Goal: Task Accomplishment & Management: Manage account settings

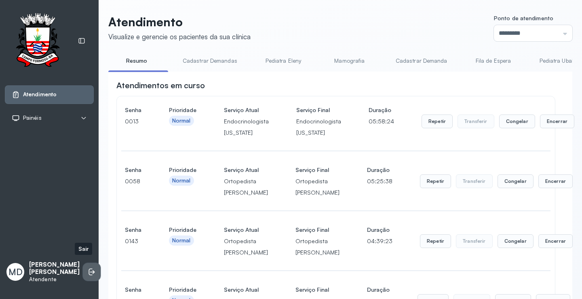
scroll to position [688, 0]
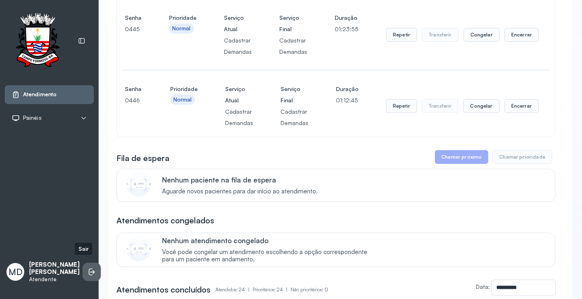
click at [88, 268] on icon at bounding box center [92, 272] width 8 height 8
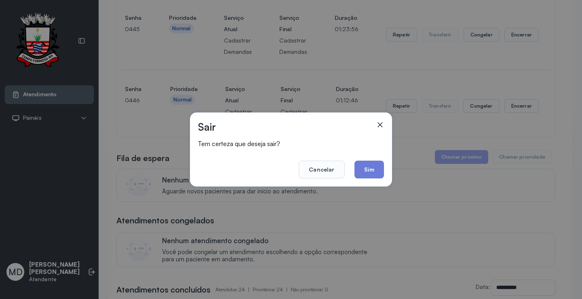
scroll to position [0, 0]
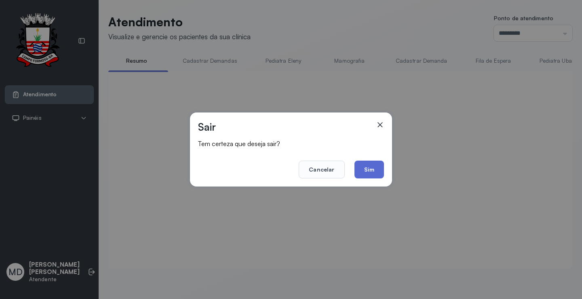
click at [372, 169] on button "Sim" at bounding box center [370, 170] width 30 height 18
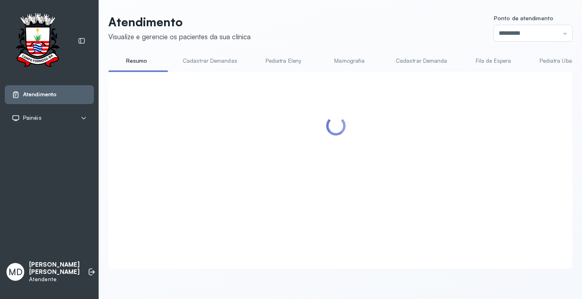
scroll to position [688, 0]
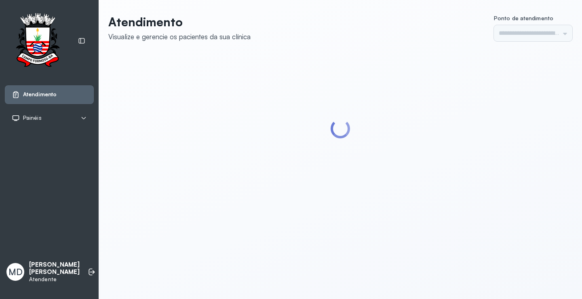
type input "*********"
click at [90, 270] on icon at bounding box center [92, 272] width 5 height 4
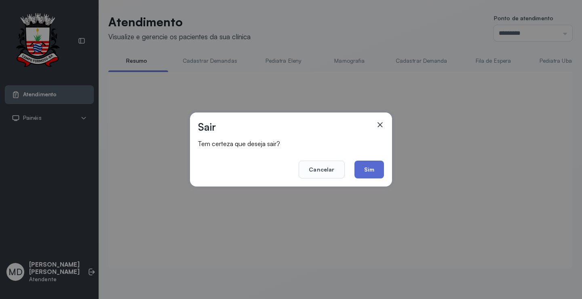
click at [366, 169] on button "Sim" at bounding box center [370, 170] width 30 height 18
